Goal: Task Accomplishment & Management: Use online tool/utility

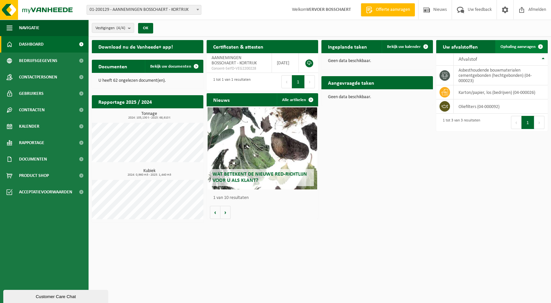
click at [527, 50] on link "Ophaling aanvragen" at bounding box center [521, 46] width 52 height 13
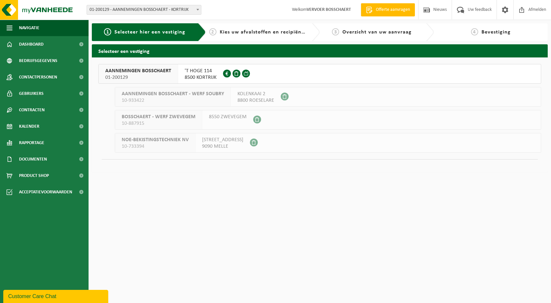
click at [149, 62] on div "AANNEMINGEN BOSSCHAERT 01-200129 'T HOGE 114 8500 KORTRIJK 0442.219.238 AANNEMI…" at bounding box center [320, 114] width 456 height 115
click at [148, 76] on span "01-200129" at bounding box center [138, 77] width 66 height 7
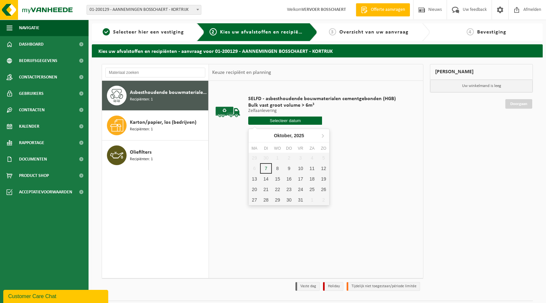
click at [284, 120] on input "text" at bounding box center [285, 120] width 74 height 8
click at [273, 168] on div "8" at bounding box center [277, 168] width 11 height 10
type input "Van 2025-10-08"
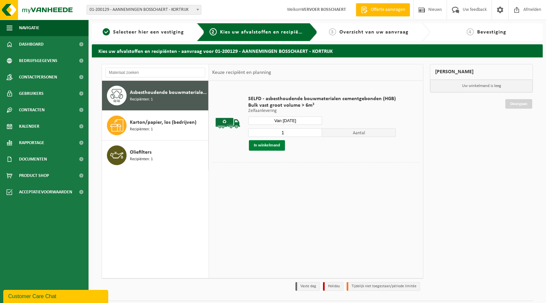
click at [268, 146] on button "In winkelmand" at bounding box center [267, 145] width 36 height 10
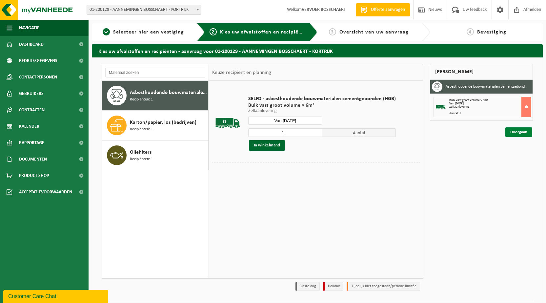
click at [520, 133] on link "Doorgaan" at bounding box center [518, 132] width 27 height 10
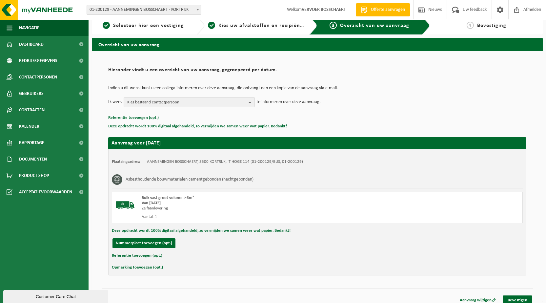
scroll to position [12, 0]
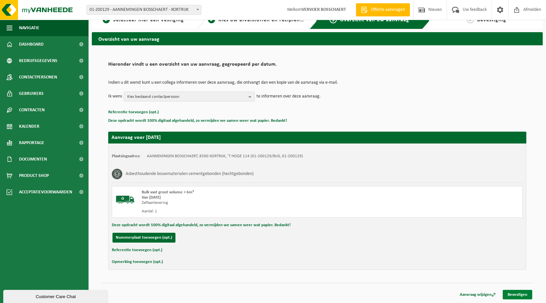
click at [517, 295] on link "Bevestigen" at bounding box center [518, 295] width 30 height 10
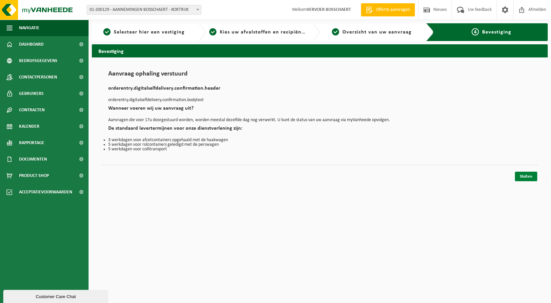
click at [525, 174] on link "Sluiten" at bounding box center [526, 177] width 22 height 10
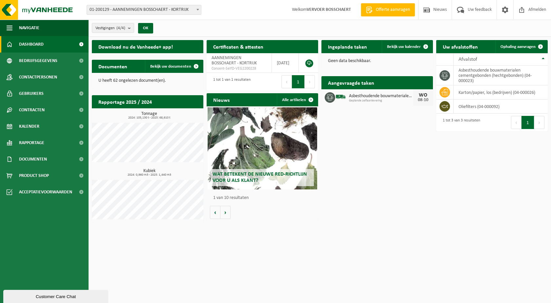
drag, startPoint x: 242, startPoint y: 273, endPoint x: 261, endPoint y: 285, distance: 22.7
click at [242, 273] on html "Vestiging: 01-200129 - AANNEMINGEN BOSSCHAERT - KORTRIJK 10-933422 - AANNEMINGE…" at bounding box center [275, 151] width 551 height 303
click at [336, 232] on html "Vestiging: 01-200129 - AANNEMINGEN BOSSCHAERT - KORTRIJK 10-933422 - AANNEMINGE…" at bounding box center [275, 151] width 551 height 303
